Goal: Navigation & Orientation: Find specific page/section

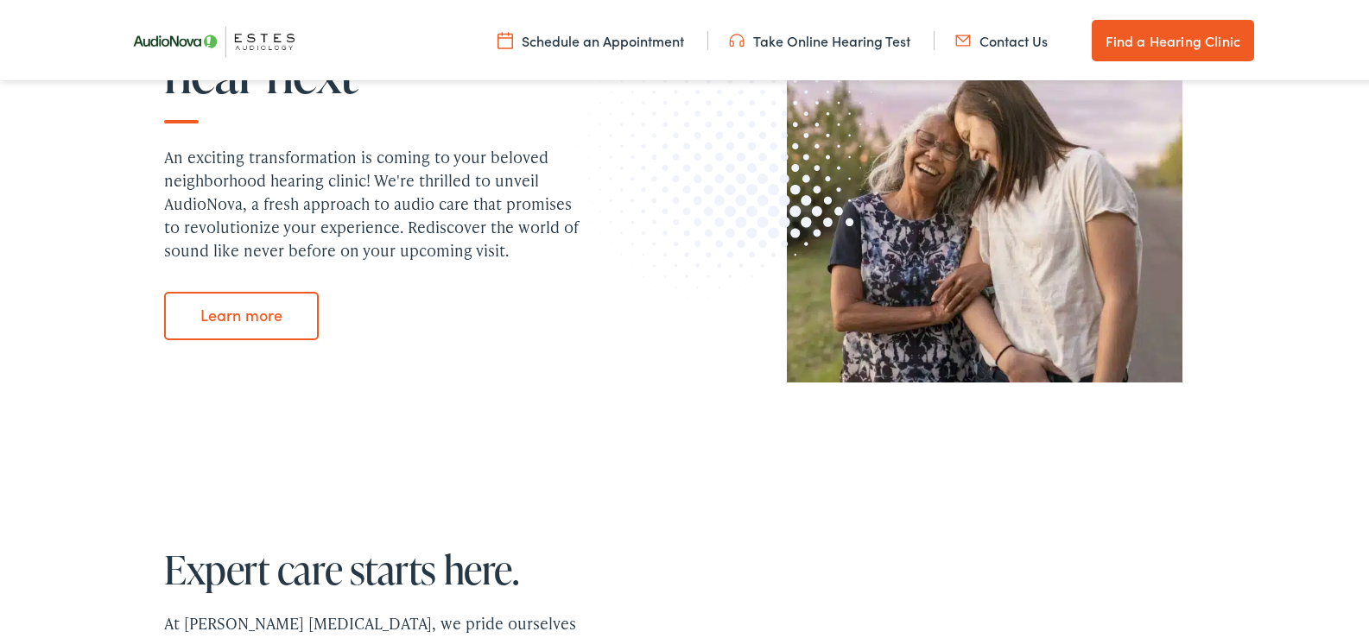
scroll to position [950, 0]
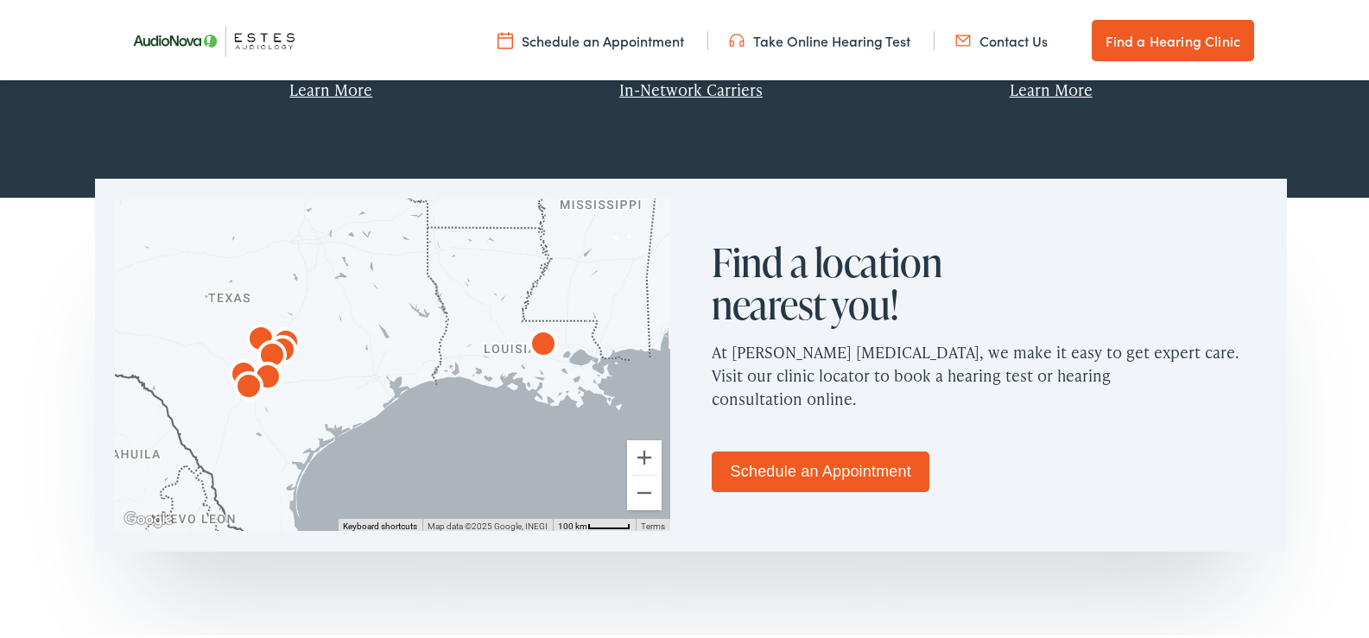
click at [821, 466] on link "Schedule an Appointment" at bounding box center [821, 469] width 218 height 41
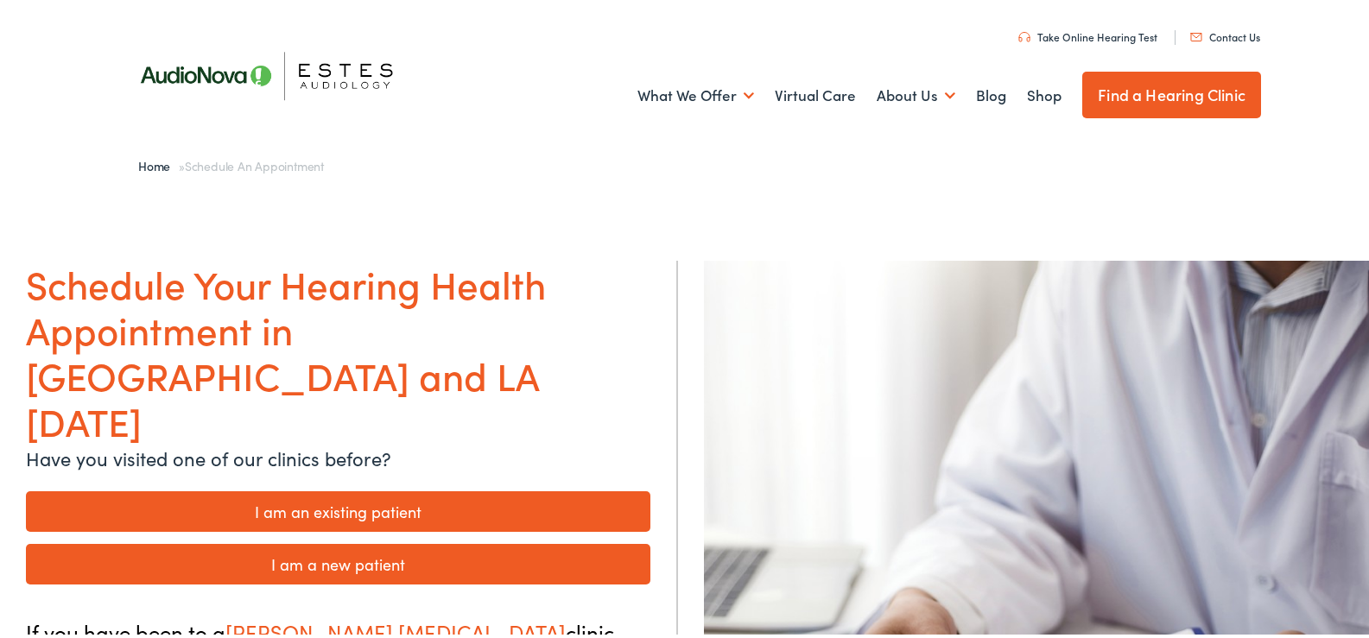
click at [344, 70] on img at bounding box center [276, 73] width 311 height 110
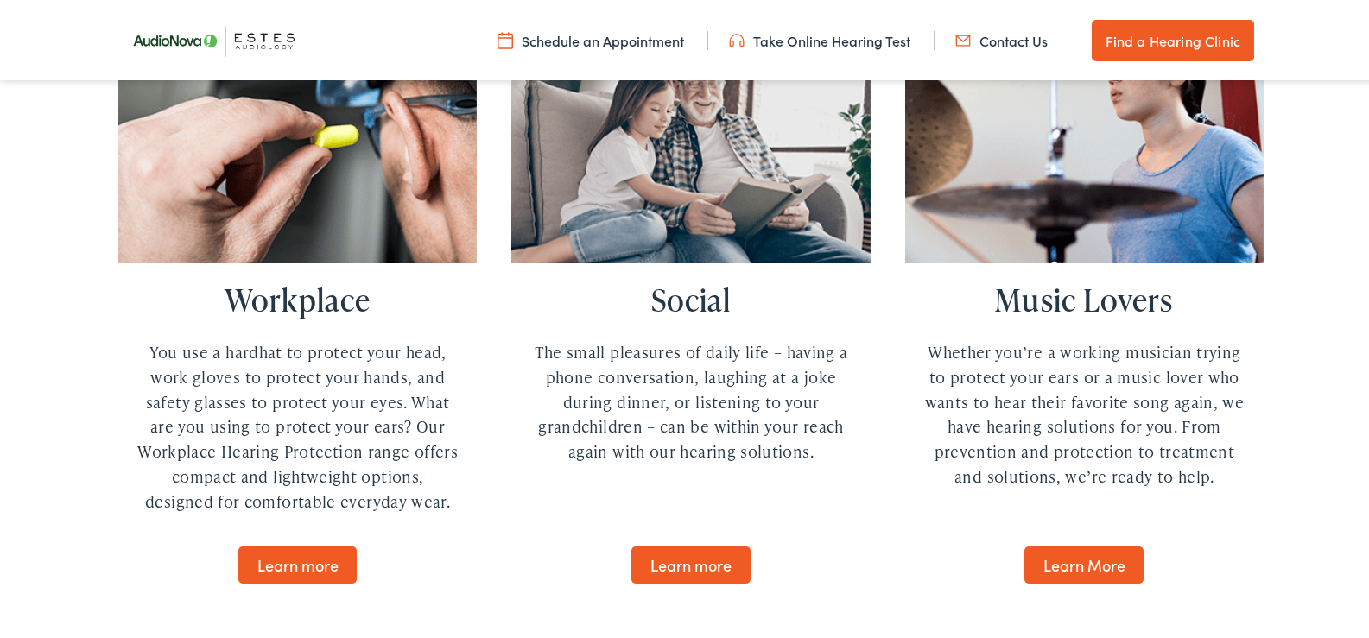
scroll to position [5178, 0]
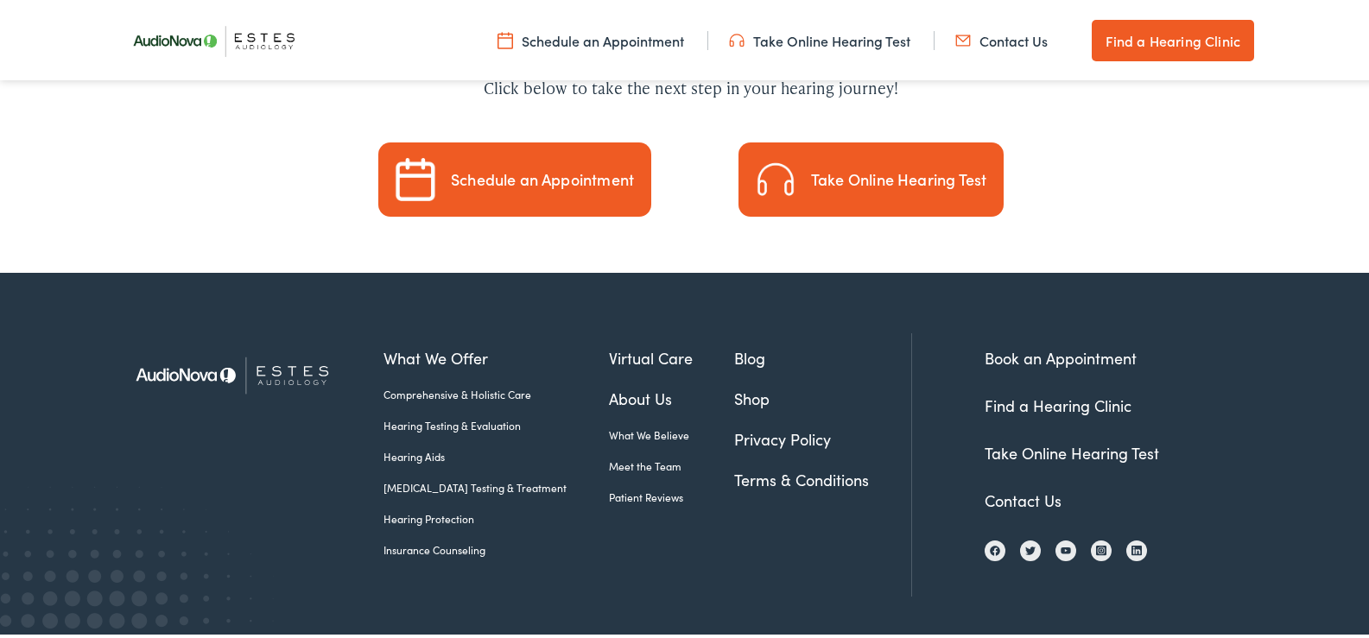
click at [1017, 487] on link "Contact Us" at bounding box center [1023, 498] width 77 height 22
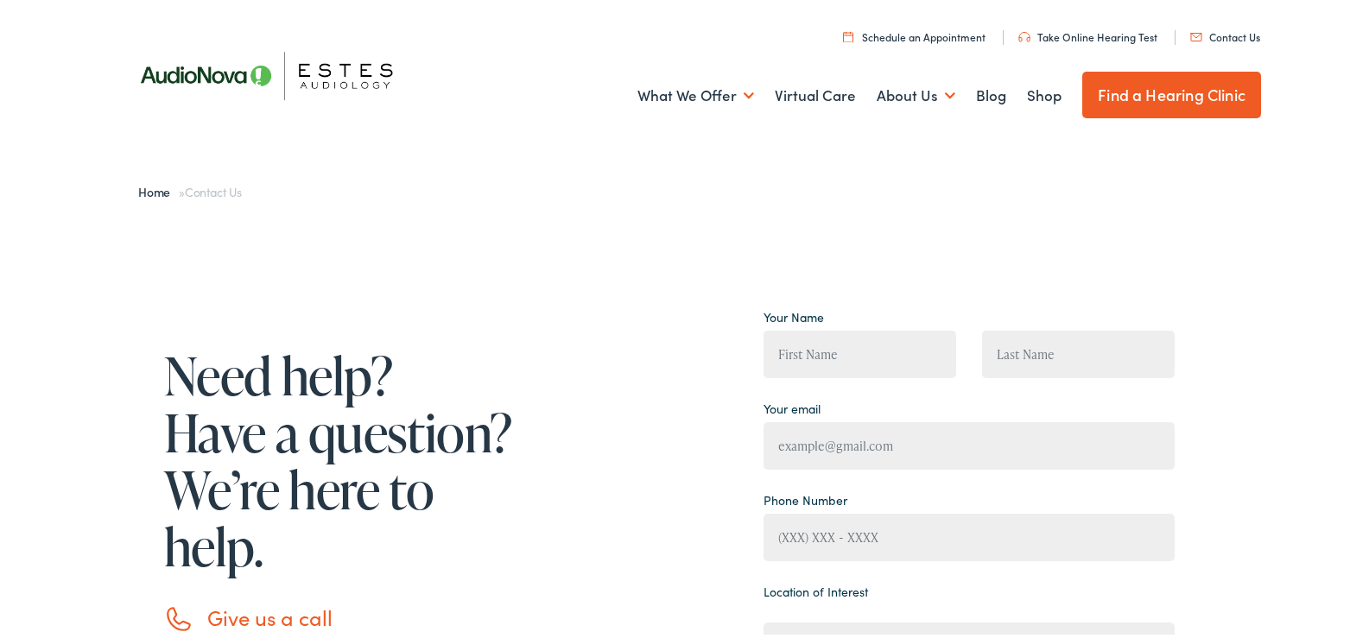
click at [213, 71] on img at bounding box center [276, 73] width 311 height 110
